Goal: Find specific page/section: Find specific page/section

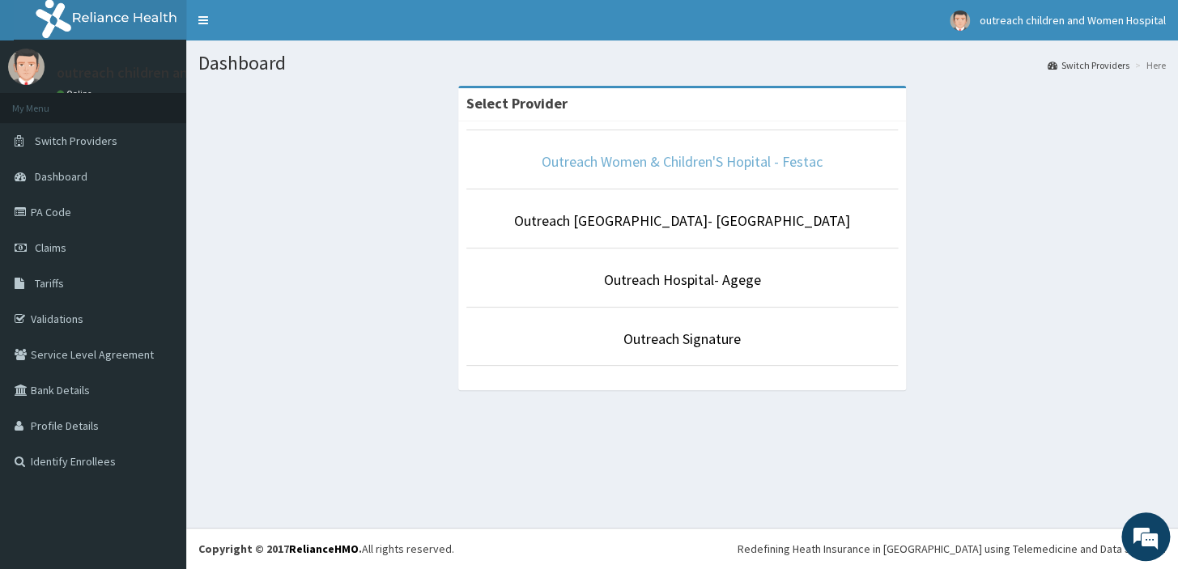
click at [664, 162] on link "Outreach Women & Children'S Hopital - Festac" at bounding box center [681, 161] width 281 height 19
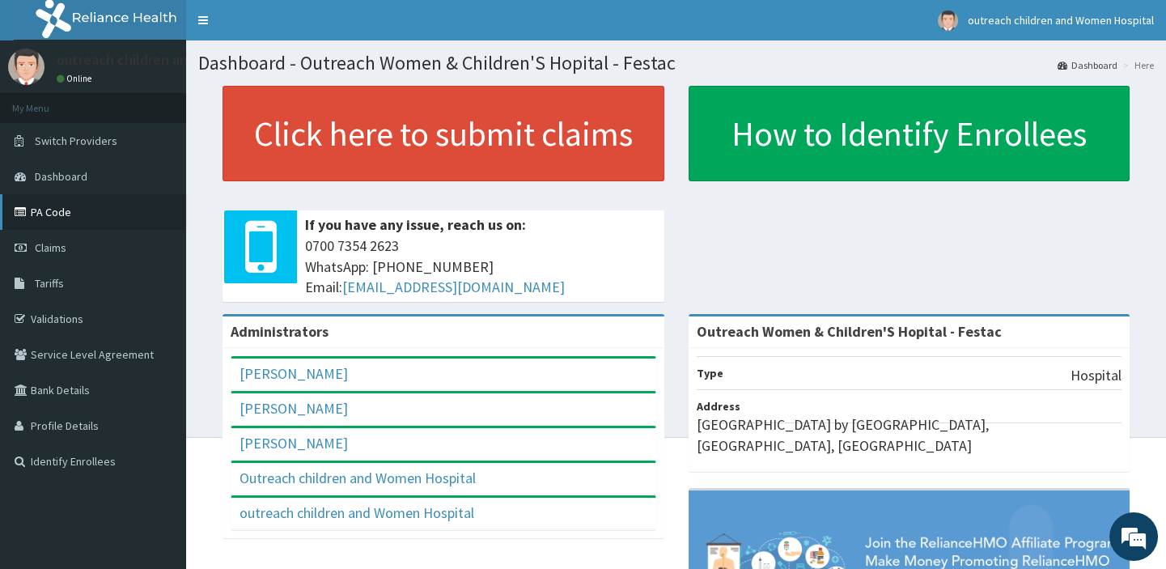
click at [66, 211] on link "PA Code" at bounding box center [93, 212] width 186 height 36
